Goal: Information Seeking & Learning: Learn about a topic

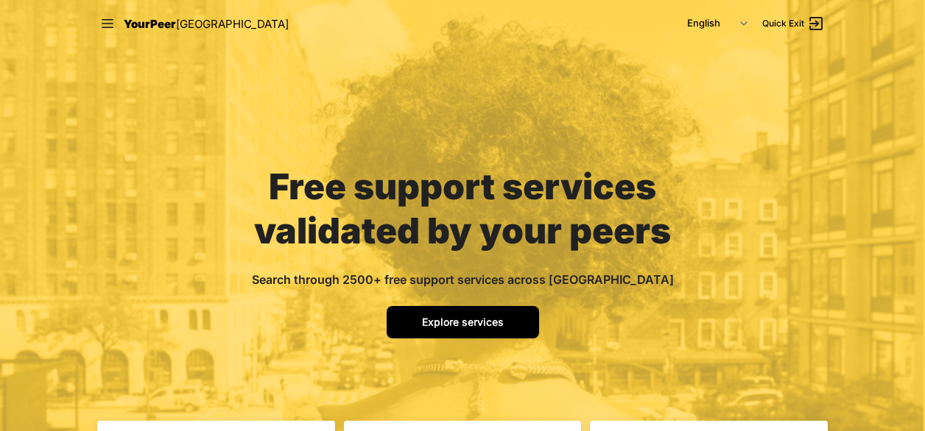
click at [417, 320] on link "Explore services" at bounding box center [463, 322] width 152 height 32
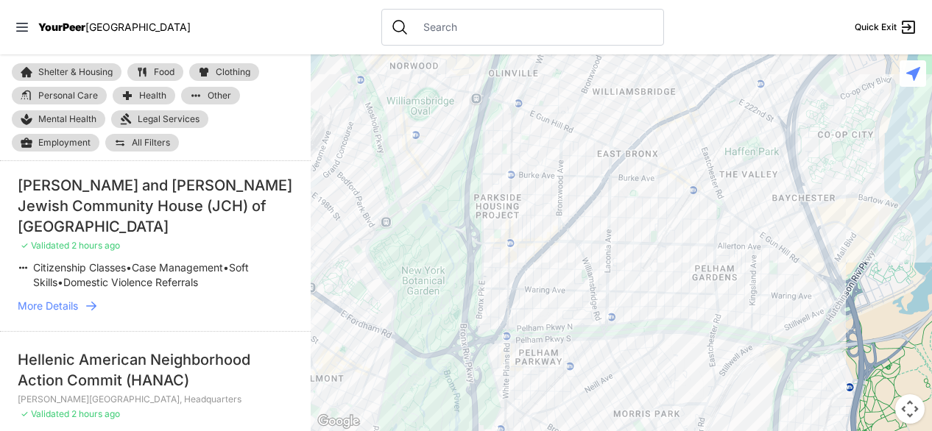
select select "nearby"
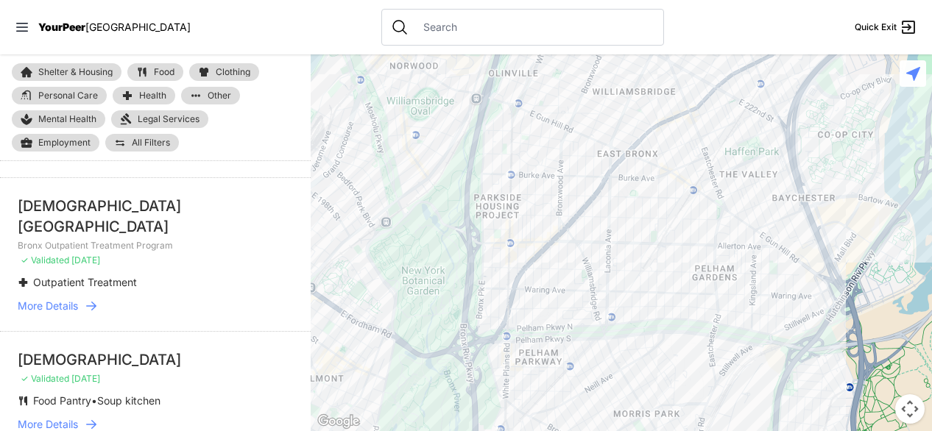
scroll to position [348, 0]
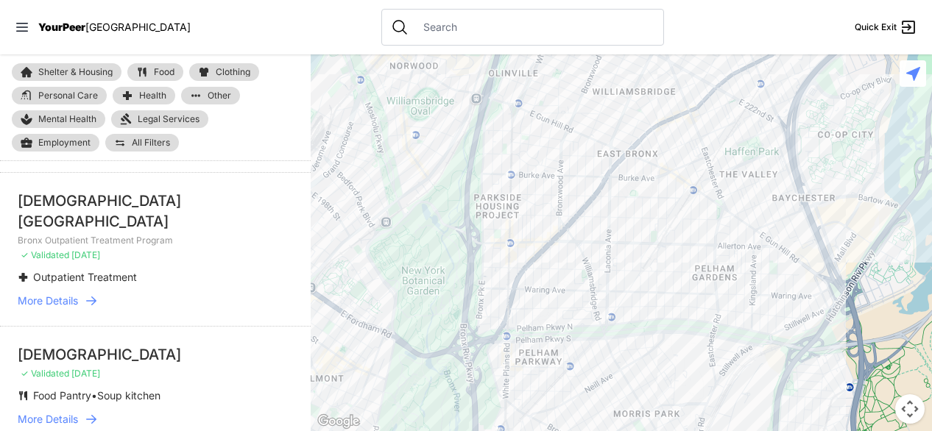
click at [53, 98] on span "Personal Care" at bounding box center [68, 95] width 60 height 9
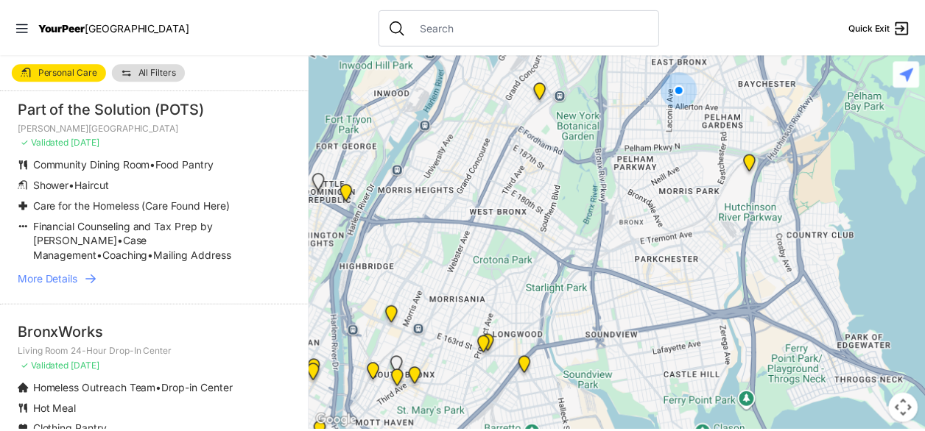
scroll to position [242, 0]
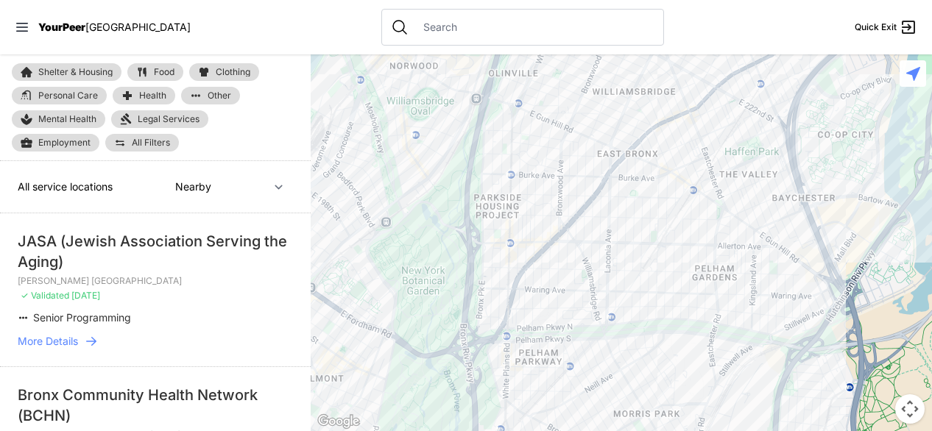
select select "recentlyUpdated"
